Goal: Communication & Community: Answer question/provide support

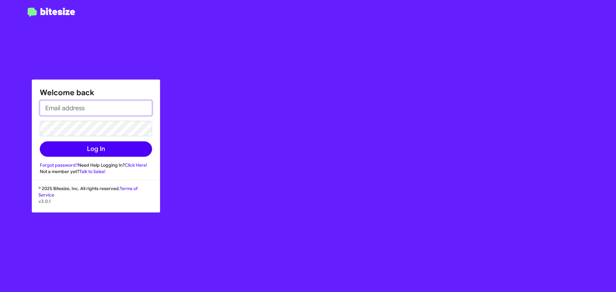
type input "[EMAIL_ADDRESS][DOMAIN_NAME]"
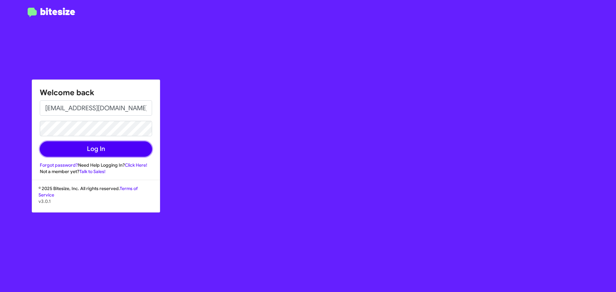
click at [79, 149] on button "Log In" at bounding box center [96, 148] width 112 height 15
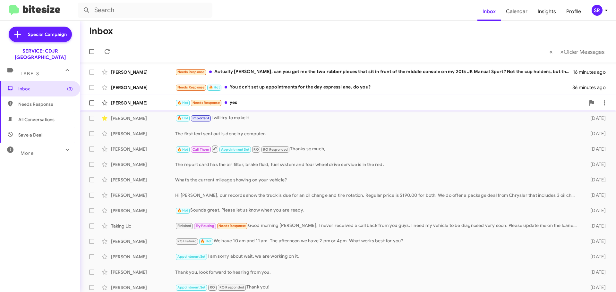
click at [246, 102] on div "🔥 Hot Needs Response yes" at bounding box center [380, 102] width 410 height 7
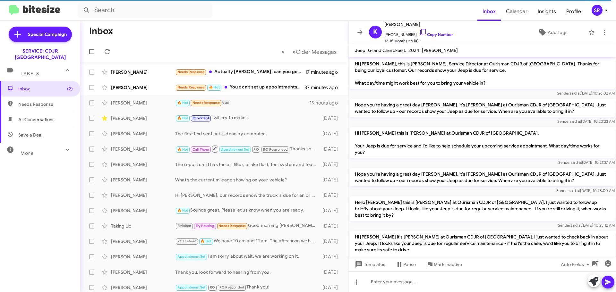
scroll to position [187, 0]
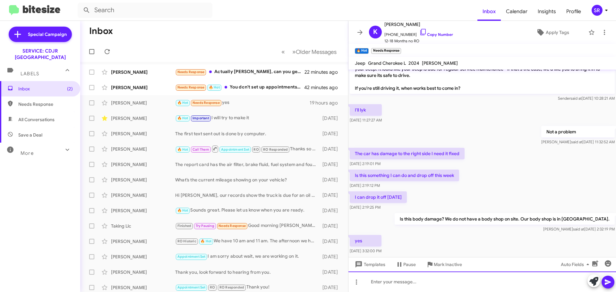
click at [407, 281] on div at bounding box center [482, 282] width 268 height 21
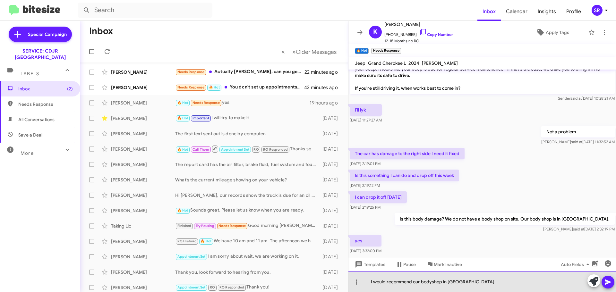
click at [433, 283] on div "I would recommend our bodyshop in [GEOGRAPHIC_DATA]" at bounding box center [482, 282] width 268 height 21
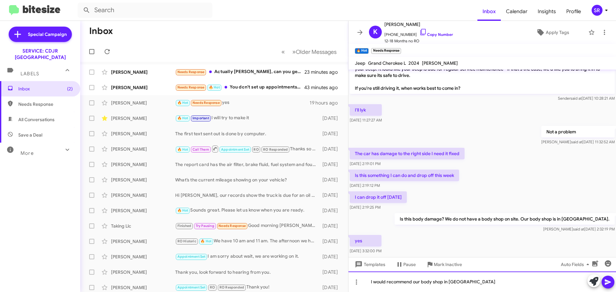
click at [469, 281] on div "I would recommend our body shop in [GEOGRAPHIC_DATA]" at bounding box center [482, 282] width 268 height 21
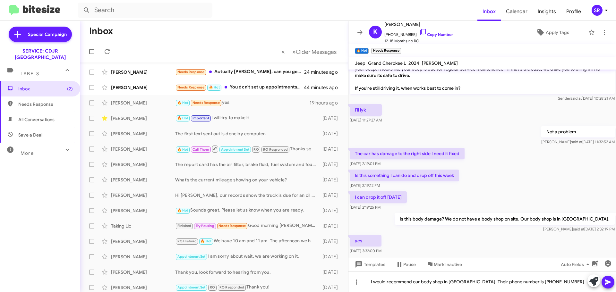
click at [610, 282] on icon at bounding box center [608, 282] width 6 height 5
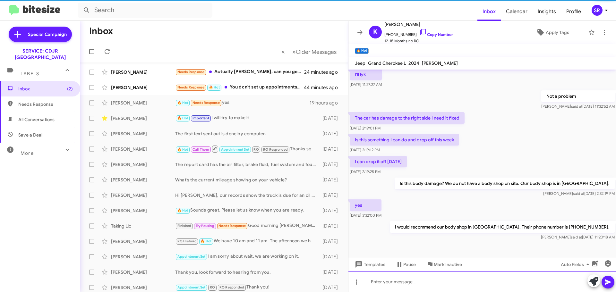
scroll to position [224, 0]
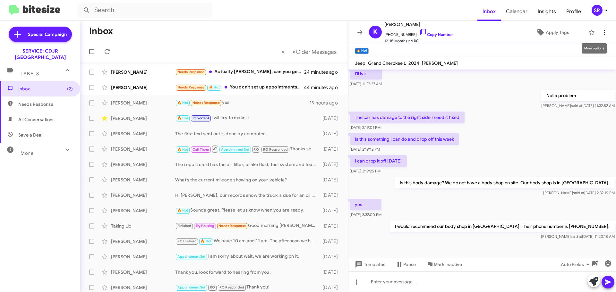
click at [601, 30] on icon at bounding box center [605, 33] width 8 height 8
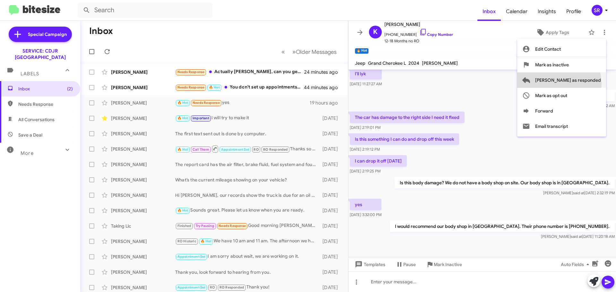
click at [585, 83] on span "[PERSON_NAME] as responded" at bounding box center [568, 80] width 66 height 15
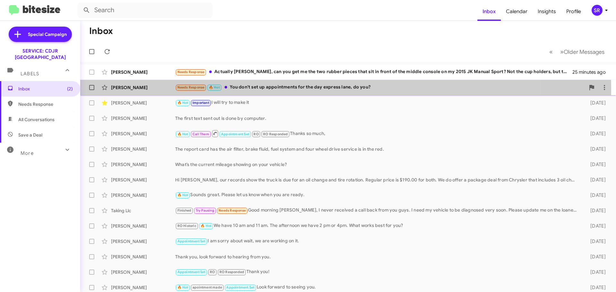
click at [291, 89] on div "Needs Response 🔥 Hot You don't set up appointments for the day express lane, do…" at bounding box center [380, 87] width 410 height 7
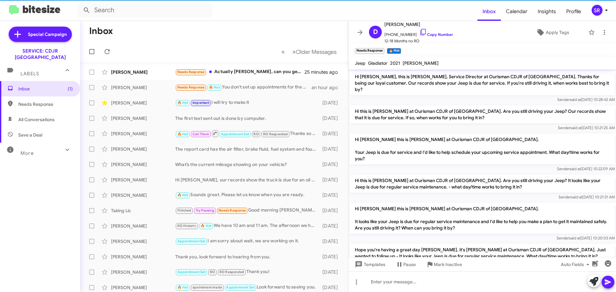
scroll to position [119, 0]
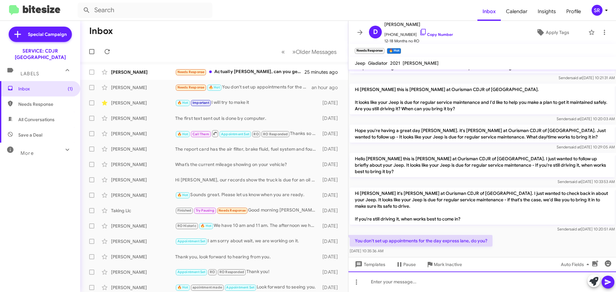
click at [401, 279] on div at bounding box center [482, 282] width 268 height 21
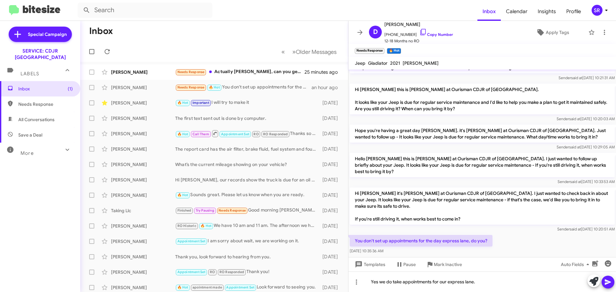
click at [605, 281] on icon at bounding box center [608, 283] width 8 height 8
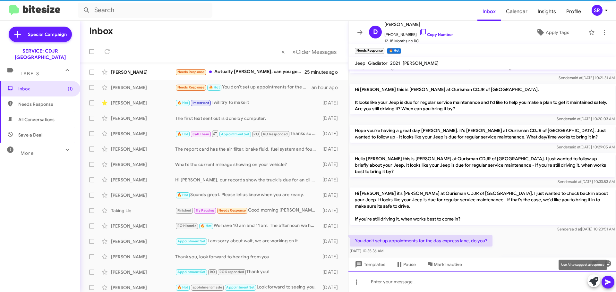
scroll to position [0, 0]
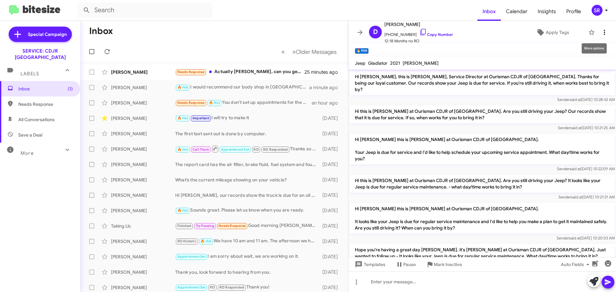
click at [601, 32] on icon at bounding box center [605, 33] width 8 height 8
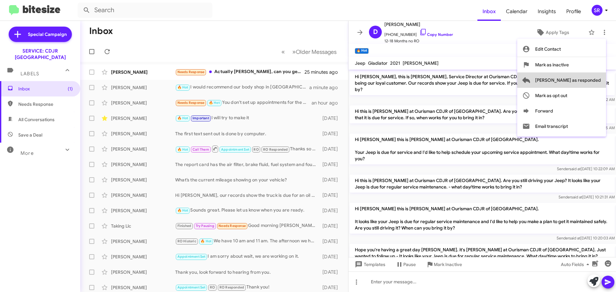
click at [589, 84] on span "[PERSON_NAME] as responded" at bounding box center [568, 80] width 66 height 15
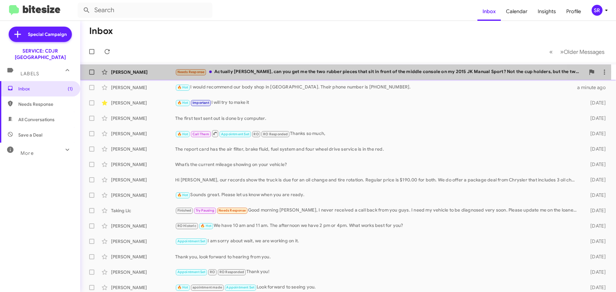
click at [263, 72] on div "Needs Response Actually [PERSON_NAME], can you get me the two rubber pieces tha…" at bounding box center [380, 71] width 410 height 7
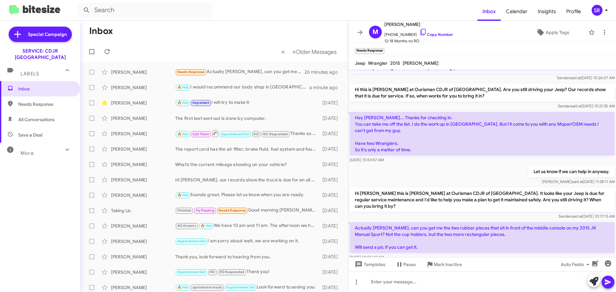
scroll to position [36, 0]
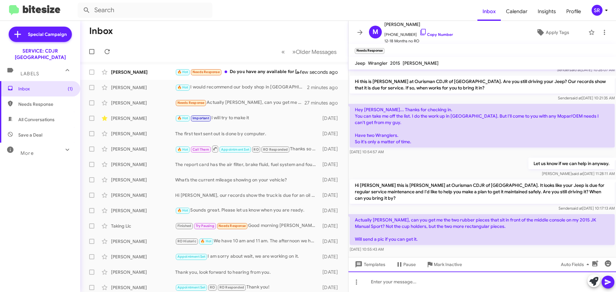
click at [416, 279] on div at bounding box center [482, 282] width 268 height 21
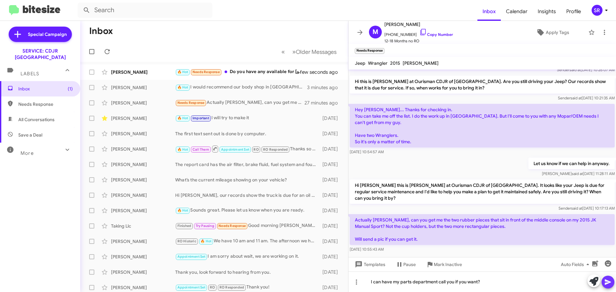
click at [604, 282] on button at bounding box center [608, 282] width 13 height 13
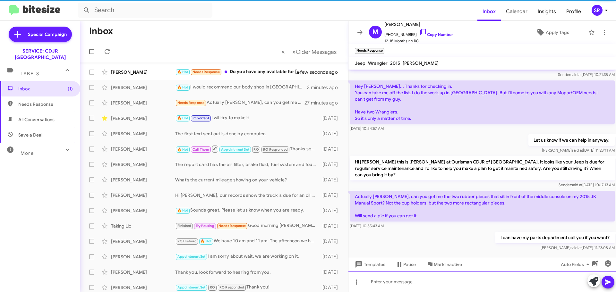
scroll to position [47, 0]
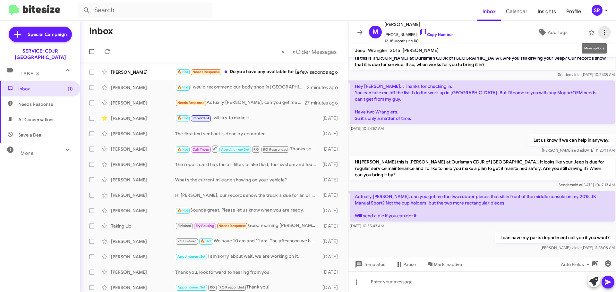
click at [602, 31] on icon at bounding box center [605, 33] width 8 height 8
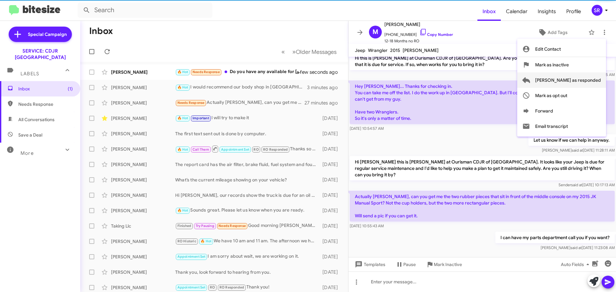
click at [569, 83] on span "[PERSON_NAME] as responded" at bounding box center [568, 80] width 66 height 15
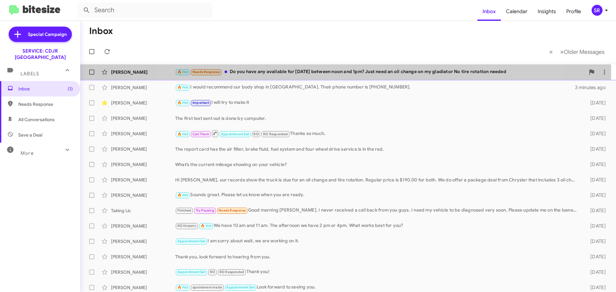
click at [344, 71] on div "🔥 Hot Needs Response Do you have any available for [DATE] between noon and 1pm?…" at bounding box center [380, 71] width 410 height 7
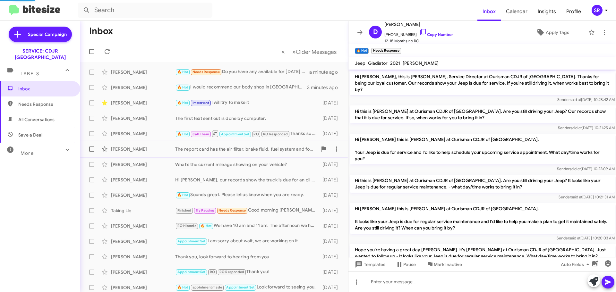
scroll to position [173, 0]
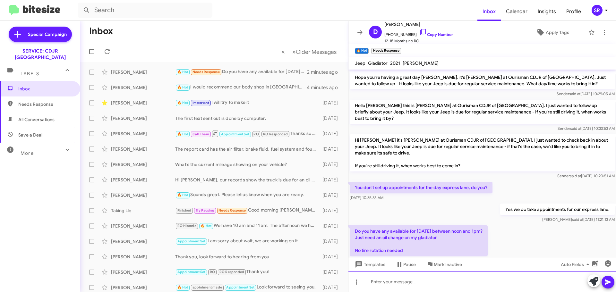
click at [397, 284] on div at bounding box center [482, 282] width 268 height 21
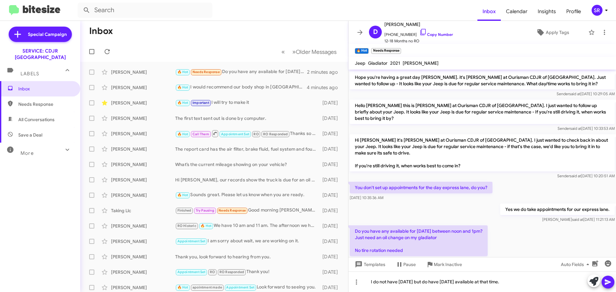
click at [610, 280] on icon at bounding box center [608, 283] width 8 height 8
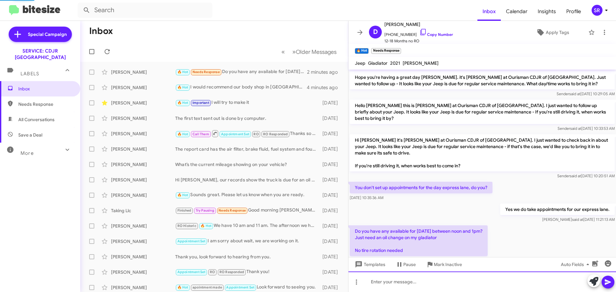
scroll to position [0, 0]
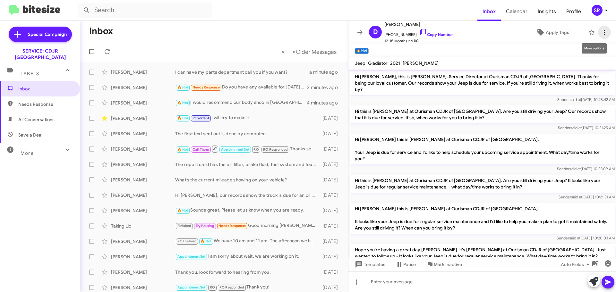
click at [601, 31] on icon at bounding box center [605, 33] width 8 height 8
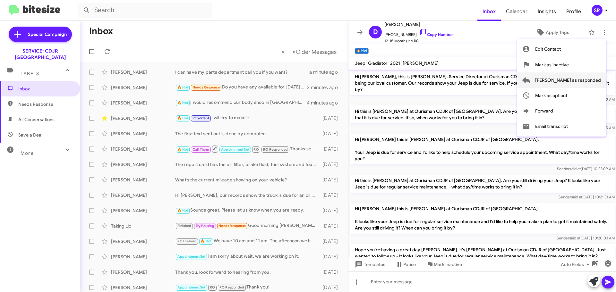
click at [578, 81] on span "[PERSON_NAME] as responded" at bounding box center [568, 80] width 66 height 15
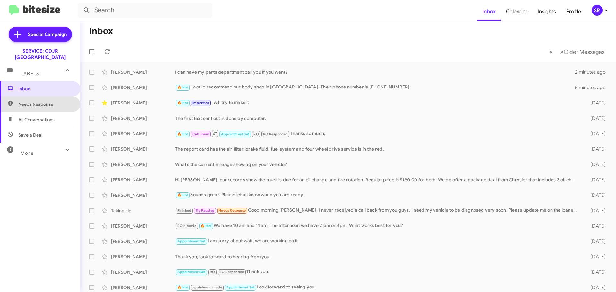
click at [43, 101] on span "Needs Response" at bounding box center [45, 104] width 55 height 6
type input "in:needs-response"
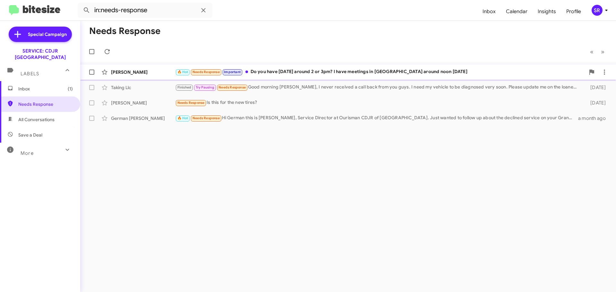
click at [285, 73] on div "🔥 Hot Needs Response Important Do you have [DATE] around 2 or 3pm? I have meeti…" at bounding box center [380, 71] width 410 height 7
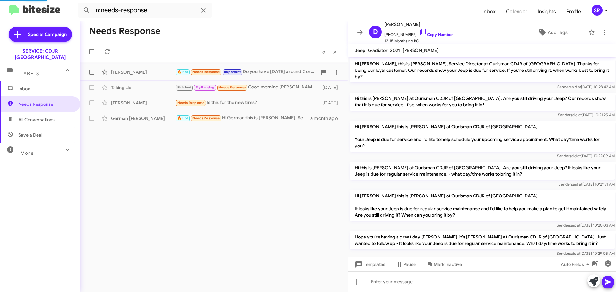
scroll to position [226, 0]
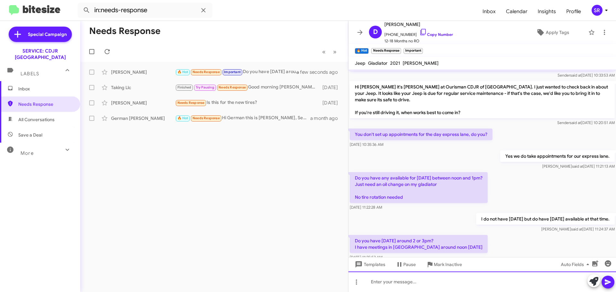
click at [417, 280] on div at bounding box center [482, 282] width 268 height 21
click at [417, 282] on div "Yes I do." at bounding box center [482, 282] width 268 height 21
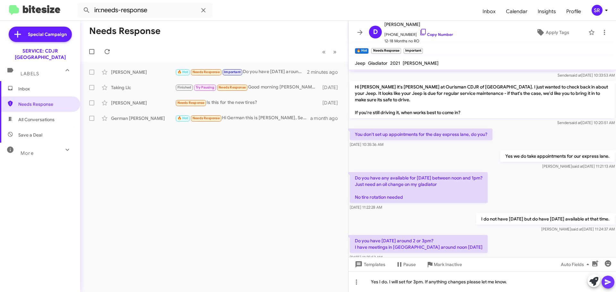
click at [607, 280] on icon at bounding box center [608, 283] width 8 height 8
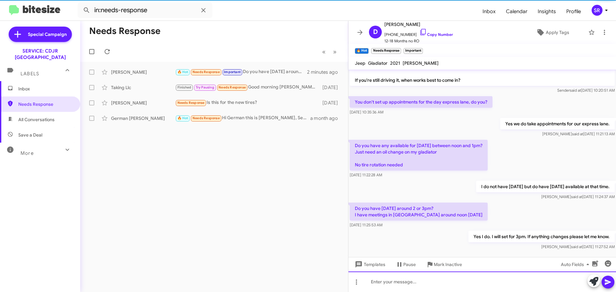
scroll to position [262, 0]
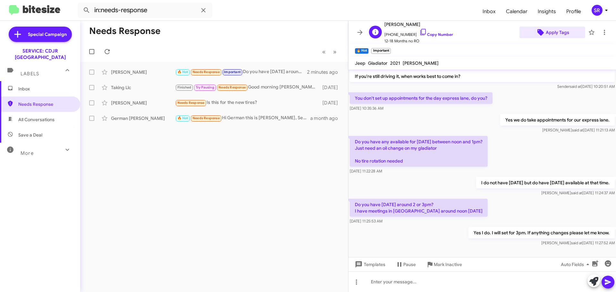
click at [550, 33] on span "Apply Tags" at bounding box center [557, 33] width 23 height 12
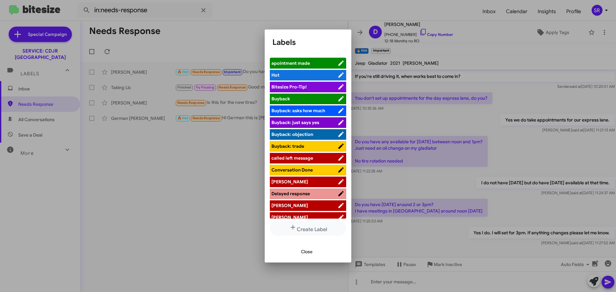
click at [308, 64] on span "apointment made" at bounding box center [290, 63] width 39 height 6
click at [305, 254] on span "Close" at bounding box center [307, 252] width 12 height 12
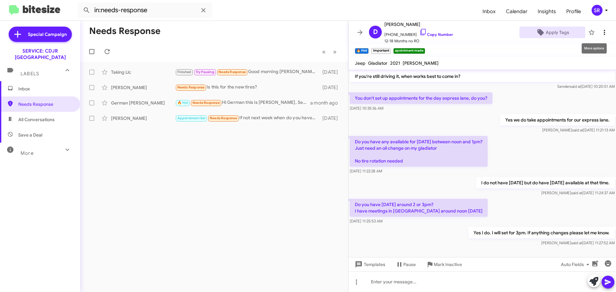
click at [601, 33] on icon at bounding box center [605, 33] width 8 height 8
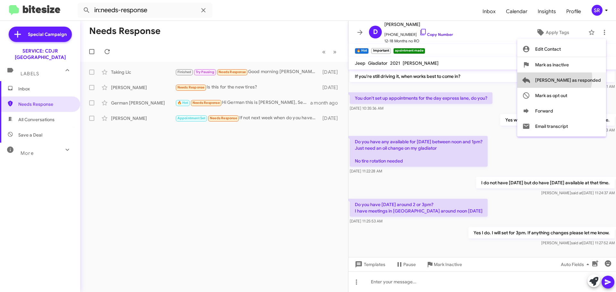
click at [580, 78] on span "[PERSON_NAME] as responded" at bounding box center [568, 80] width 66 height 15
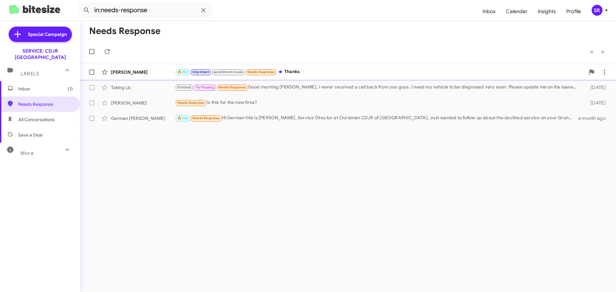
click at [259, 72] on span "Needs Response" at bounding box center [260, 72] width 27 height 4
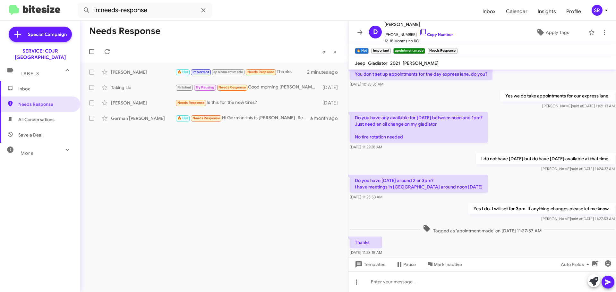
scroll to position [299, 0]
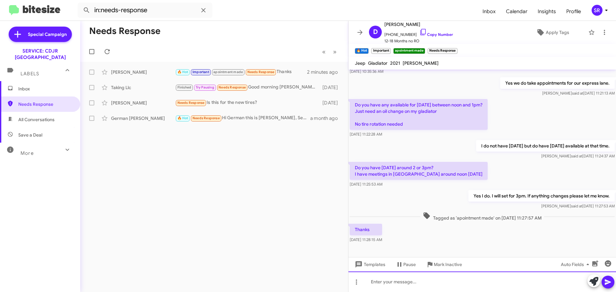
click at [397, 284] on div at bounding box center [482, 282] width 268 height 21
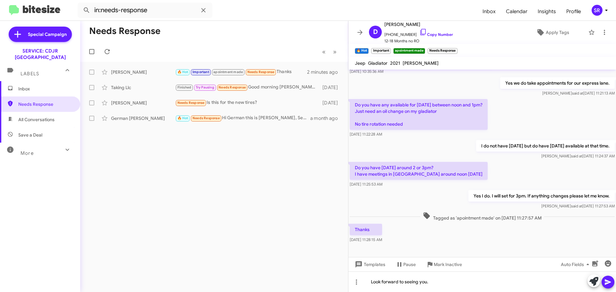
click at [605, 280] on icon at bounding box center [608, 282] width 6 height 5
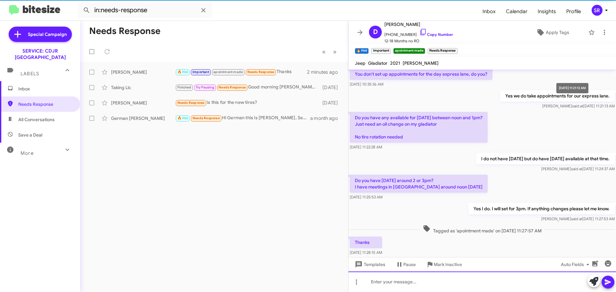
scroll to position [322, 0]
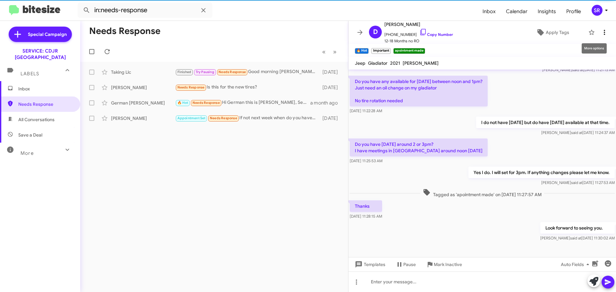
click at [602, 33] on icon at bounding box center [605, 33] width 8 height 8
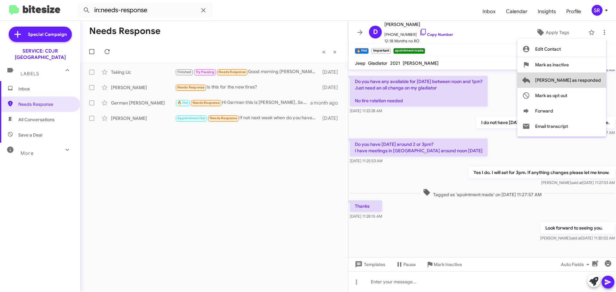
click at [591, 81] on span "[PERSON_NAME] as responded" at bounding box center [568, 80] width 66 height 15
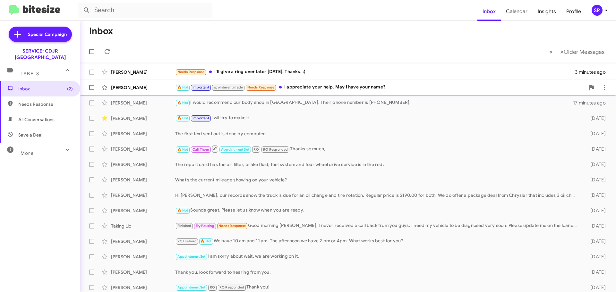
click at [309, 85] on div "🔥 Hot Important apointment made Needs Response I appreciate your help. May I ha…" at bounding box center [380, 87] width 410 height 7
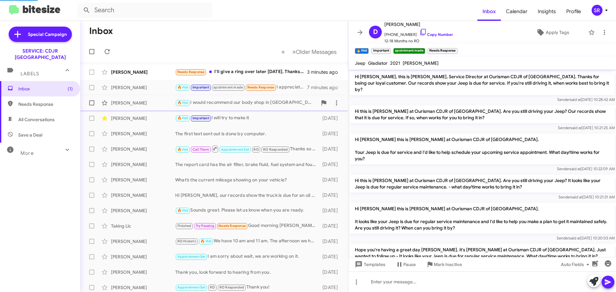
scroll to position [333, 0]
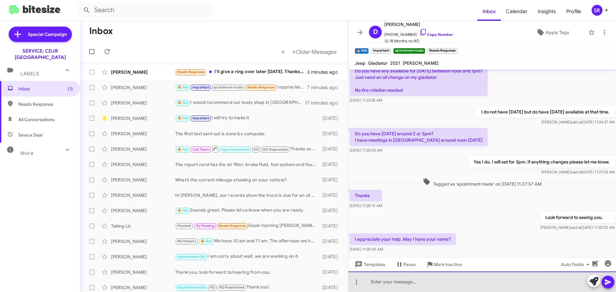
click at [375, 278] on div at bounding box center [482, 282] width 268 height 21
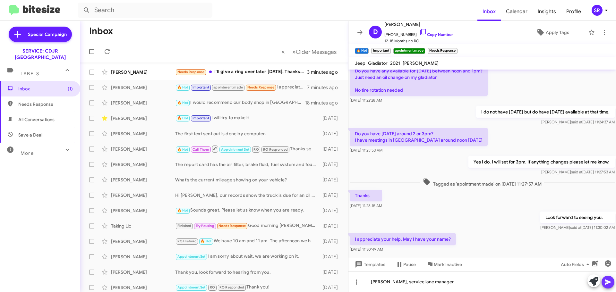
click at [611, 281] on icon at bounding box center [608, 283] width 8 height 8
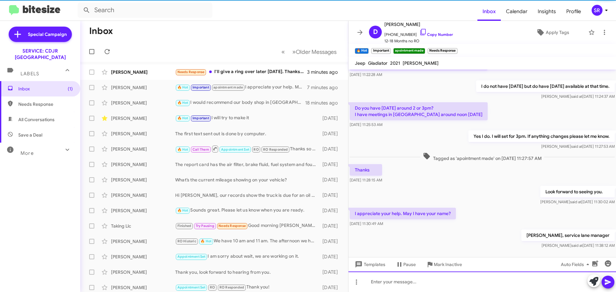
scroll to position [369, 0]
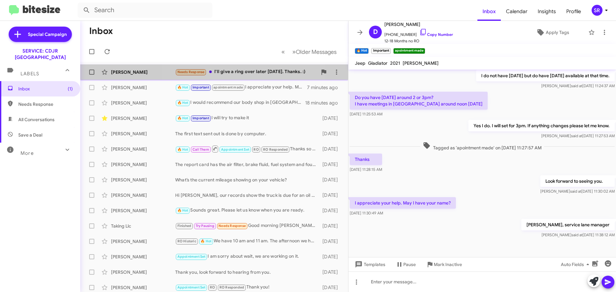
click at [241, 72] on div "Needs Response I'll give a ring over later today. Thanks. :)" at bounding box center [246, 71] width 142 height 7
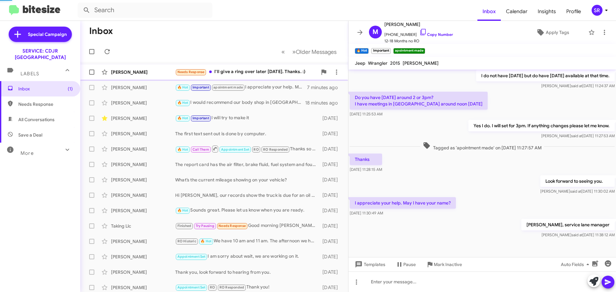
scroll to position [90, 0]
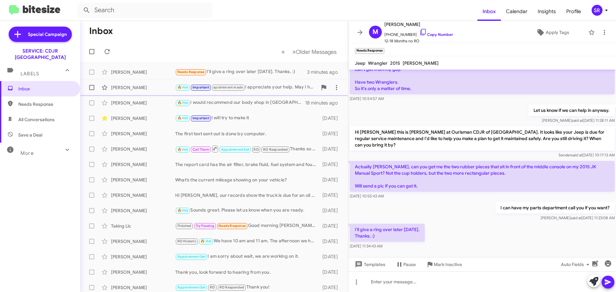
click at [261, 86] on div "🔥 Hot Important apointment made I appreciate your help. May I have your name?" at bounding box center [246, 87] width 142 height 7
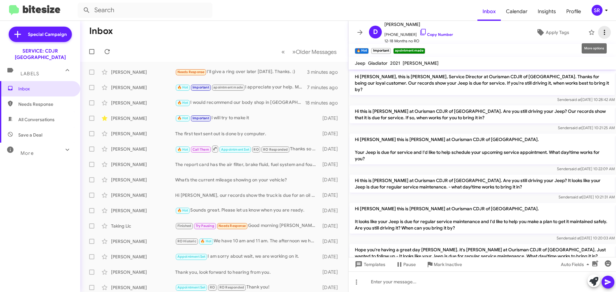
click at [604, 31] on icon at bounding box center [604, 32] width 1 height 5
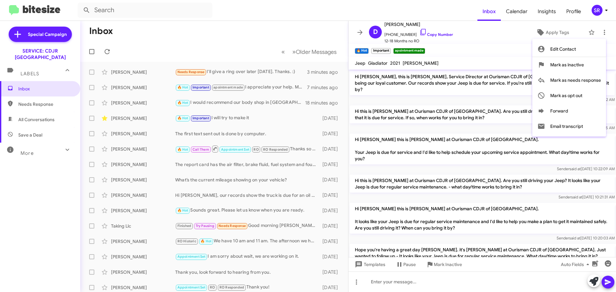
click at [496, 48] on div at bounding box center [308, 146] width 616 height 292
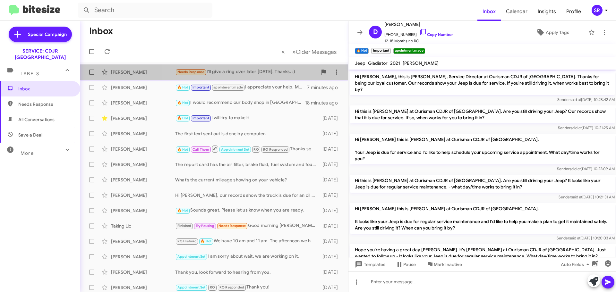
click at [260, 70] on div "Needs Response I'll give a ring over later today. Thanks. :)" at bounding box center [246, 71] width 142 height 7
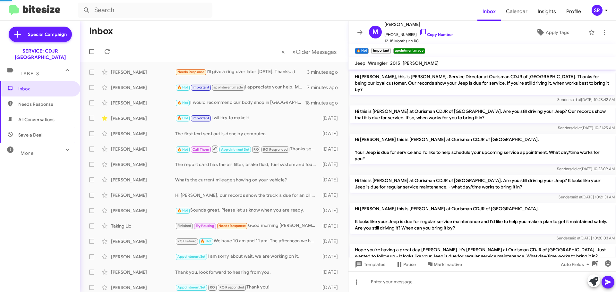
scroll to position [90, 0]
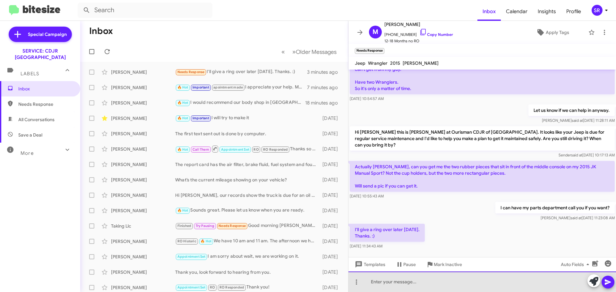
click at [381, 285] on div at bounding box center [482, 282] width 268 height 21
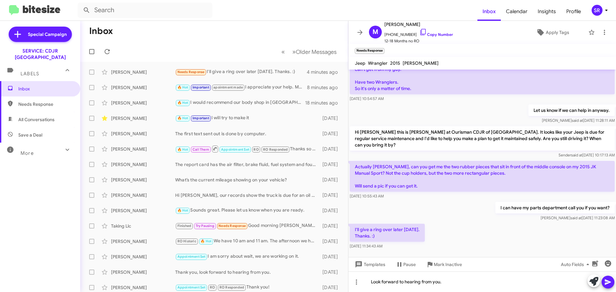
drag, startPoint x: 609, startPoint y: 283, endPoint x: 602, endPoint y: 286, distance: 7.6
click at [608, 283] on icon at bounding box center [608, 282] width 6 height 5
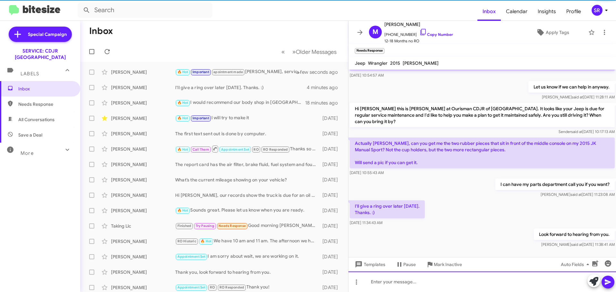
scroll to position [100, 0]
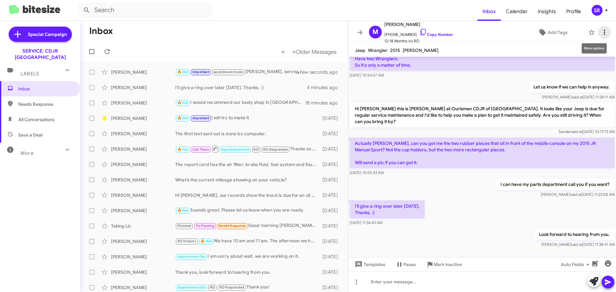
click at [601, 35] on icon at bounding box center [605, 33] width 8 height 8
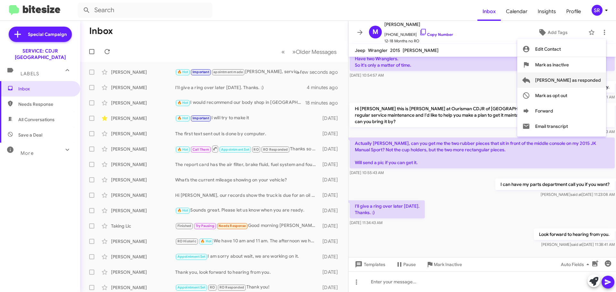
click at [581, 82] on span "[PERSON_NAME] as responded" at bounding box center [568, 80] width 66 height 15
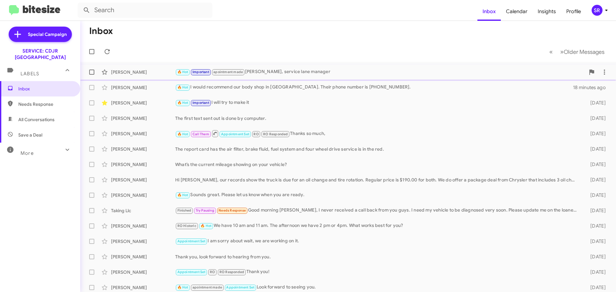
click at [296, 74] on div "🔥 Hot Important apointment made Scott Rivenbark, service lane manager" at bounding box center [380, 71] width 410 height 7
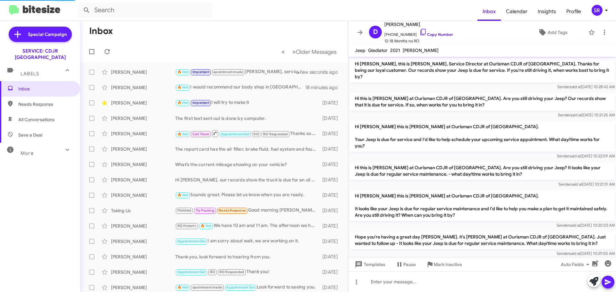
scroll to position [356, 0]
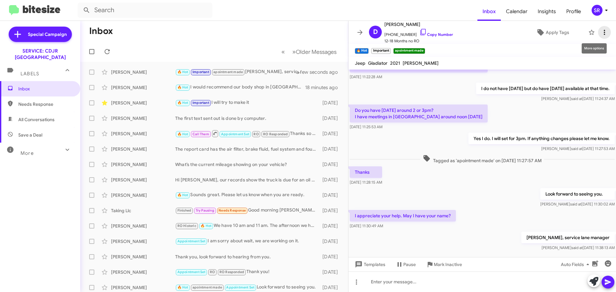
click at [601, 29] on icon at bounding box center [605, 33] width 8 height 8
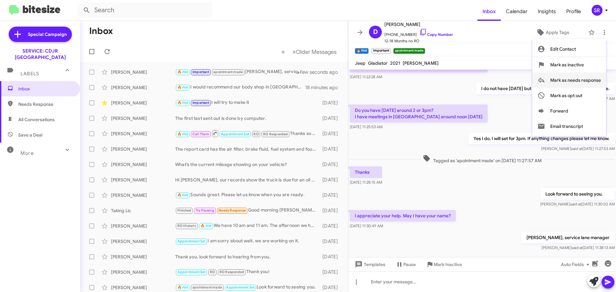
click at [557, 77] on span "Mark as needs response" at bounding box center [575, 80] width 51 height 15
